Goal: Task Accomplishment & Management: Manage account settings

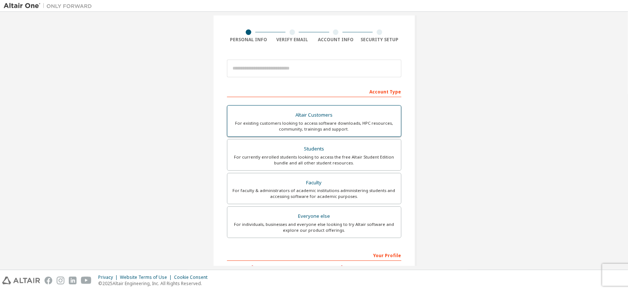
scroll to position [37, 0]
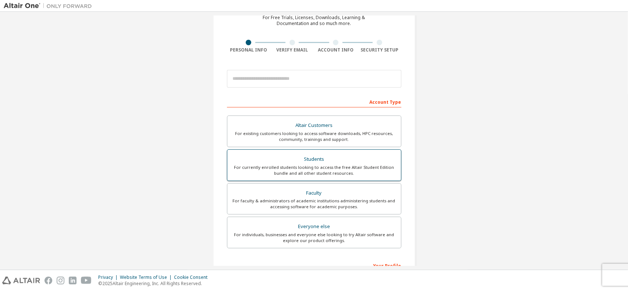
click at [294, 156] on div "Students" at bounding box center [314, 159] width 165 height 10
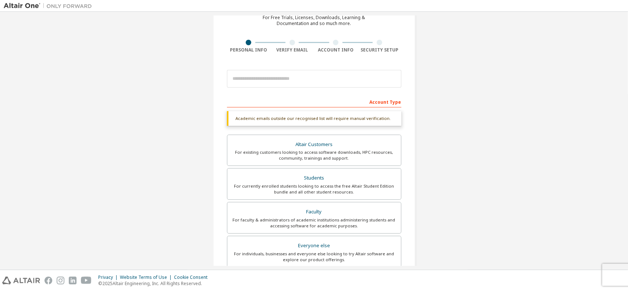
click at [323, 101] on div "Account Type" at bounding box center [314, 102] width 174 height 12
click at [319, 72] on input "email" at bounding box center [314, 79] width 174 height 18
click at [289, 78] on input "email" at bounding box center [314, 79] width 174 height 18
type input "**********"
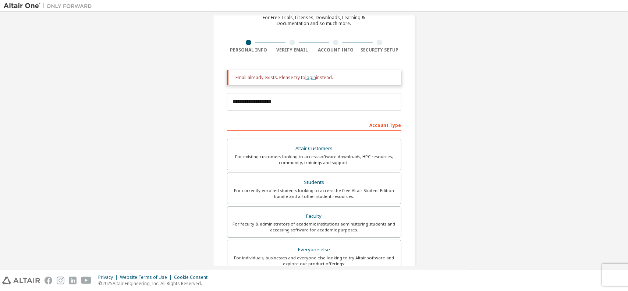
click at [316, 75] on link "login" at bounding box center [311, 77] width 11 height 6
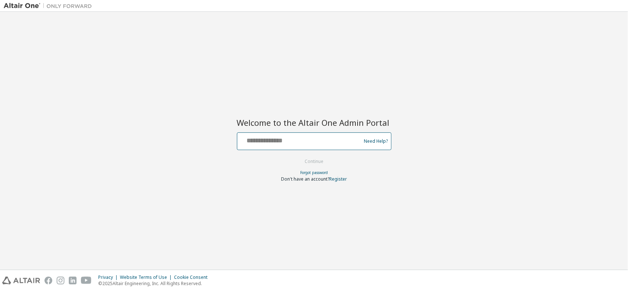
click at [303, 137] on input "text" at bounding box center [300, 139] width 120 height 11
type input "**********"
click at [312, 159] on button "Continue" at bounding box center [314, 161] width 34 height 11
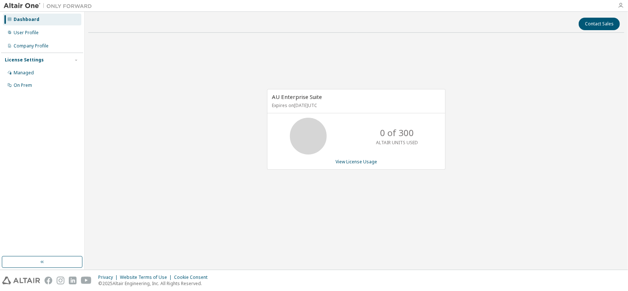
click at [623, 4] on icon "button" at bounding box center [621, 6] width 6 height 6
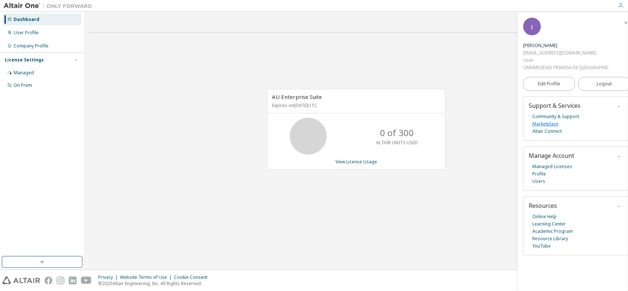
click at [547, 125] on link "Marketplace" at bounding box center [545, 123] width 26 height 7
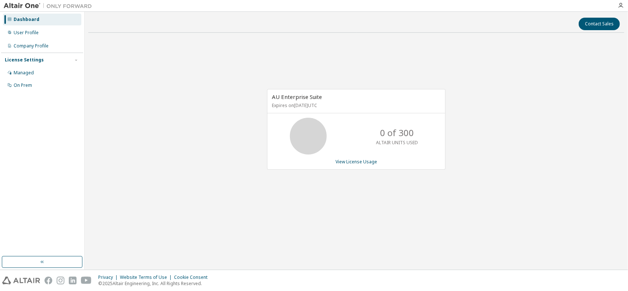
click at [46, 39] on div "Dashboard User Profile Company Profile License Settings Managed On Prem" at bounding box center [42, 52] width 82 height 79
click at [41, 33] on div "User Profile" at bounding box center [42, 33] width 78 height 12
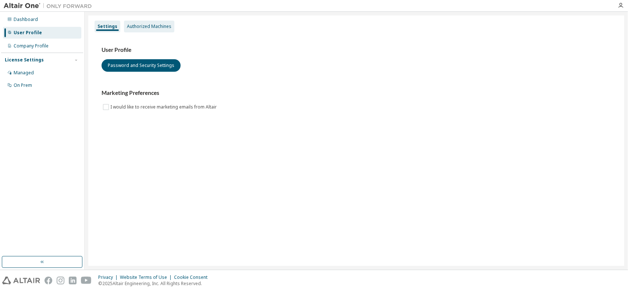
click at [132, 32] on div "Authorized Machines" at bounding box center [149, 27] width 50 height 12
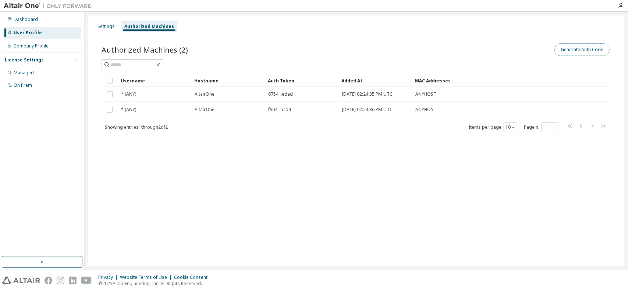
click at [592, 52] on button "Generate Auth Code" at bounding box center [581, 49] width 55 height 13
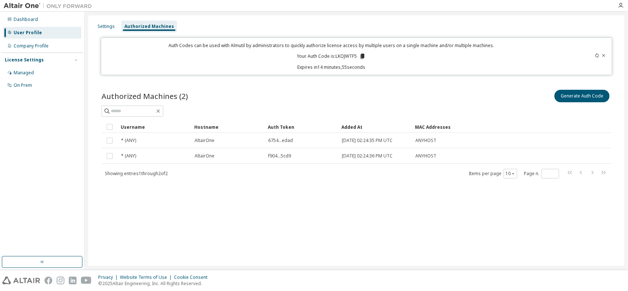
click at [362, 56] on icon at bounding box center [362, 56] width 4 height 5
click at [355, 92] on div "Authorized Machines (2) Generate Auth Code" at bounding box center [357, 95] width 510 height 15
